Goal: Task Accomplishment & Management: Use online tool/utility

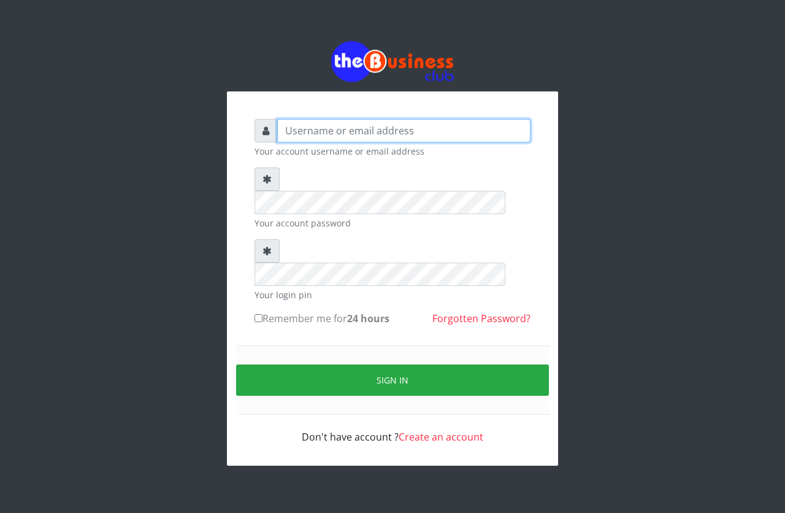
type input "emmalum0707@gmail.com"
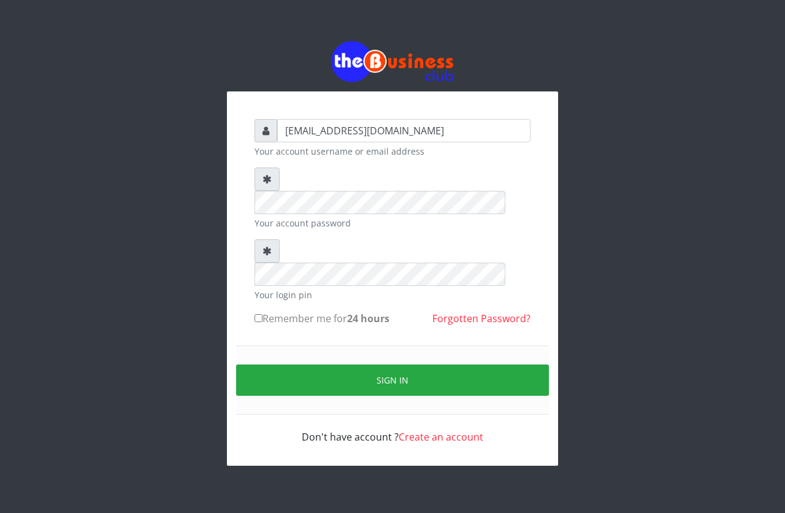
click at [261, 314] on input "Remember me for 24 hours" at bounding box center [258, 318] width 8 height 8
checkbox input "true"
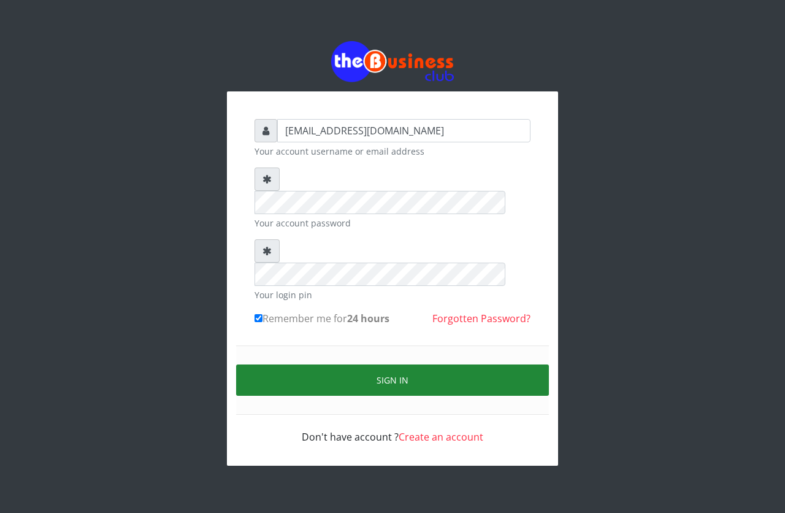
click at [326, 364] on button "Sign in" at bounding box center [392, 379] width 313 height 31
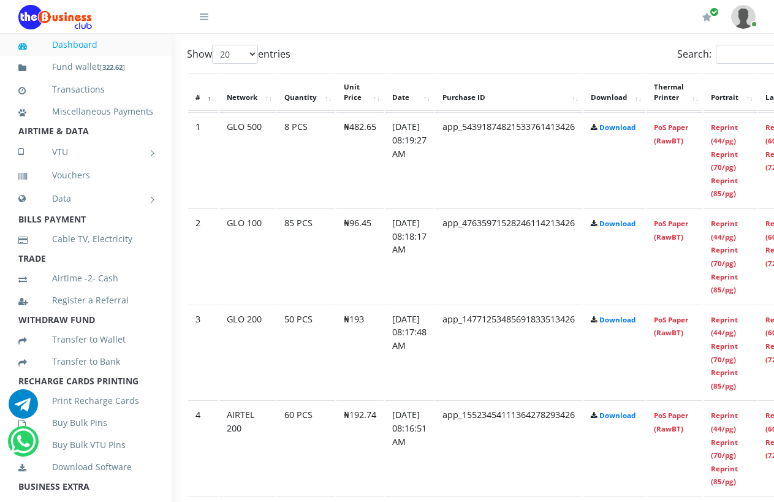
scroll to position [662, 74]
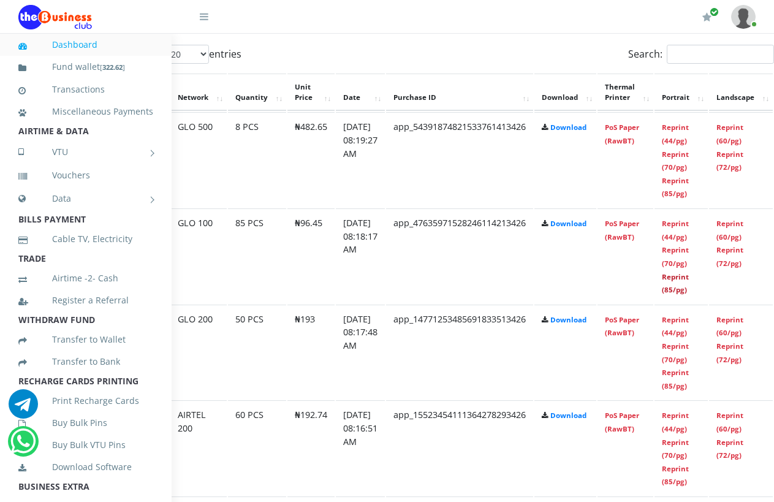
drag, startPoint x: 704, startPoint y: 279, endPoint x: 448, endPoint y: 80, distance: 324.6
click at [689, 279] on link "Reprint (85/pg)" at bounding box center [675, 283] width 27 height 23
click at [744, 315] on link "Reprint (60/pg)" at bounding box center [730, 326] width 27 height 23
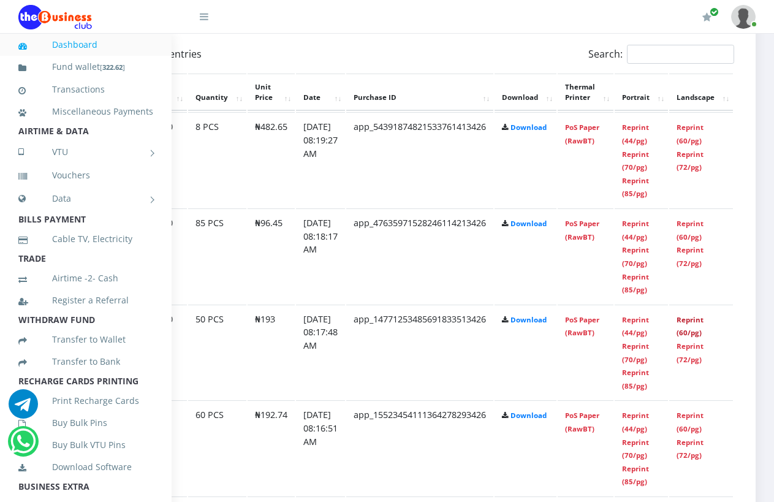
scroll to position [662, 134]
click at [694, 417] on link "Reprint (60/pg)" at bounding box center [690, 422] width 27 height 23
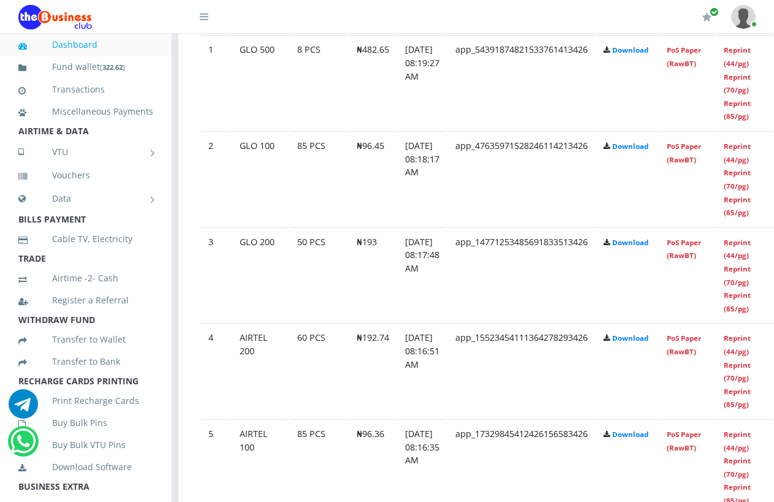
scroll to position [760, 12]
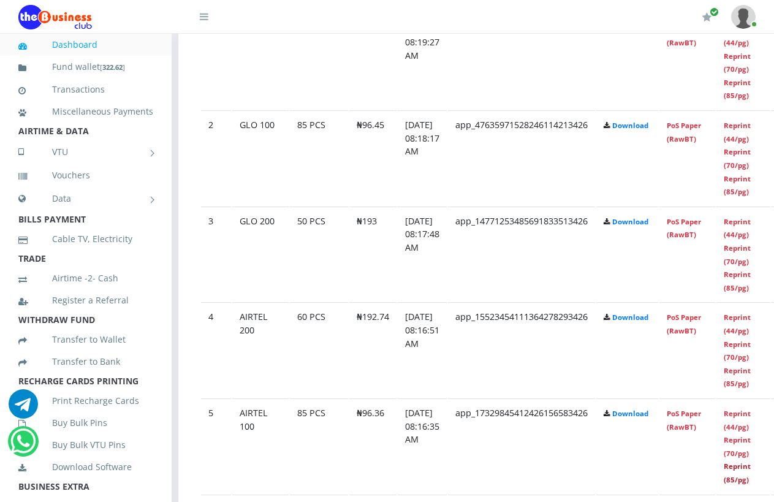
click at [751, 468] on link "Reprint (85/pg)" at bounding box center [737, 473] width 27 height 23
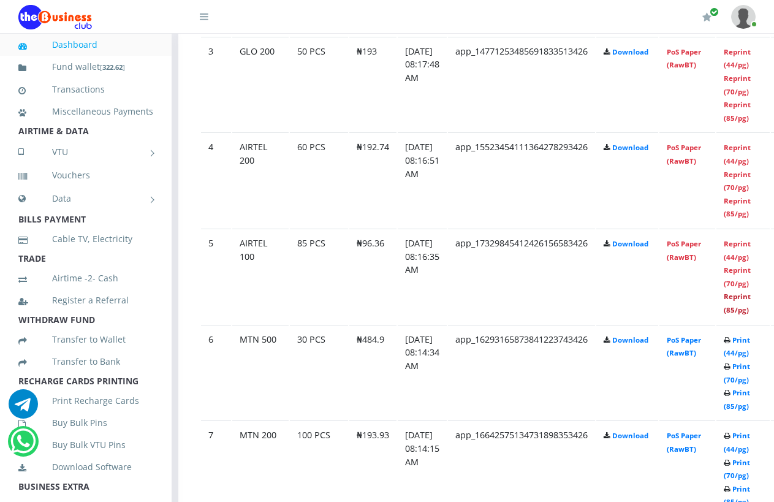
scroll to position [932, 12]
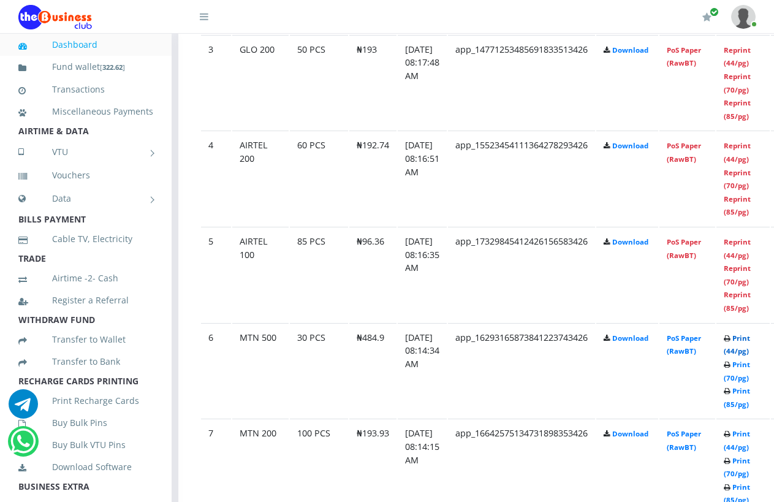
click at [750, 340] on link "Print (44/pg)" at bounding box center [737, 345] width 26 height 23
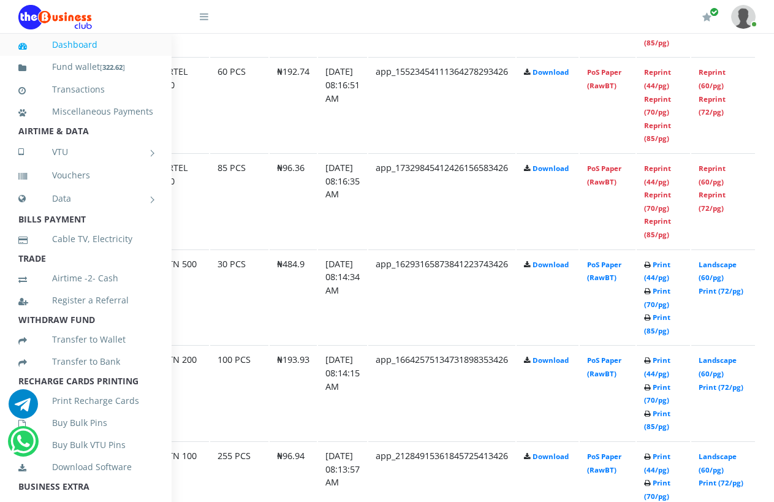
scroll to position [1005, 92]
click at [733, 356] on link "Landscape (60/pg)" at bounding box center [717, 367] width 38 height 23
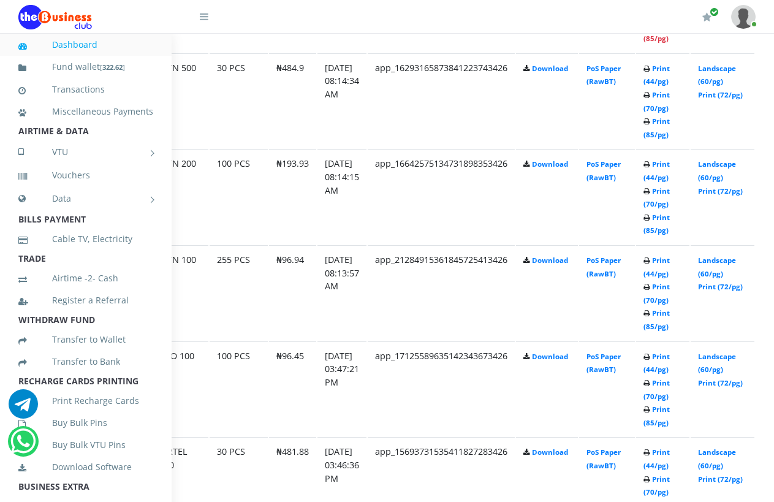
scroll to position [1202, 0]
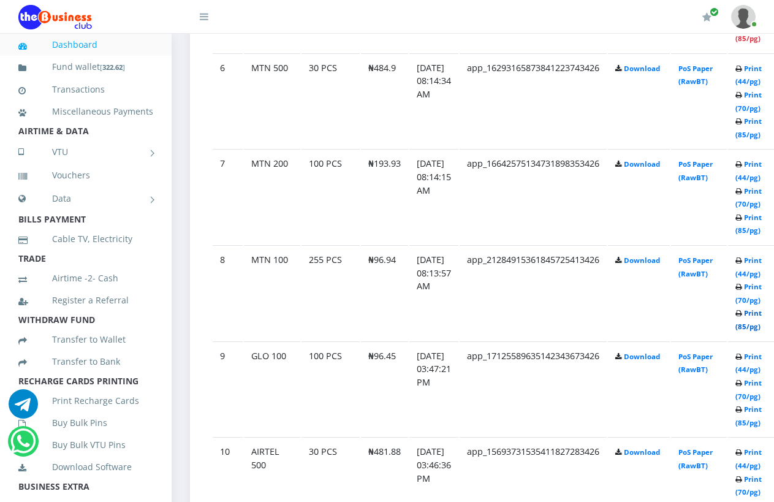
click at [761, 315] on link "Print (85/pg)" at bounding box center [749, 319] width 26 height 23
